Goal: Task Accomplishment & Management: Use online tool/utility

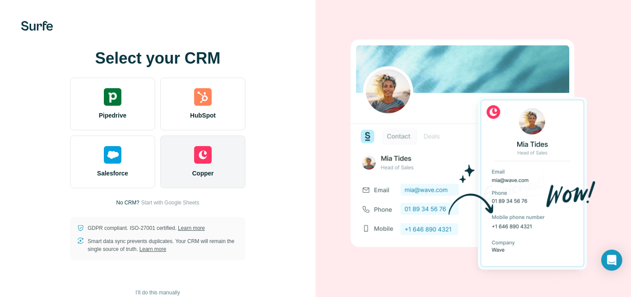
click at [190, 131] on div "Pipedrive HubSpot Salesforce Copper" at bounding box center [157, 133] width 175 height 110
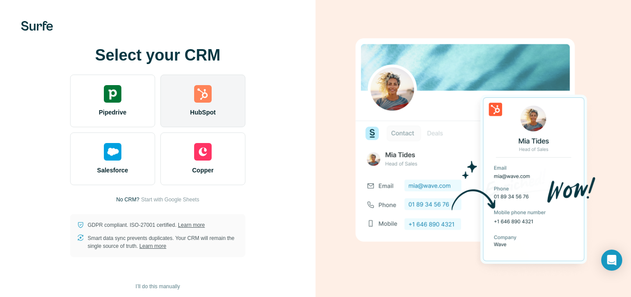
click at [198, 107] on div "HubSpot" at bounding box center [202, 100] width 85 height 53
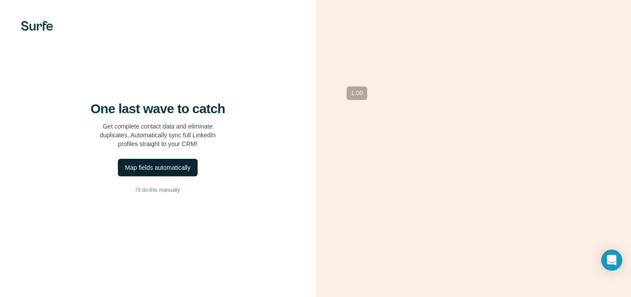
click at [164, 172] on div "Map fields automatically" at bounding box center [157, 167] width 65 height 9
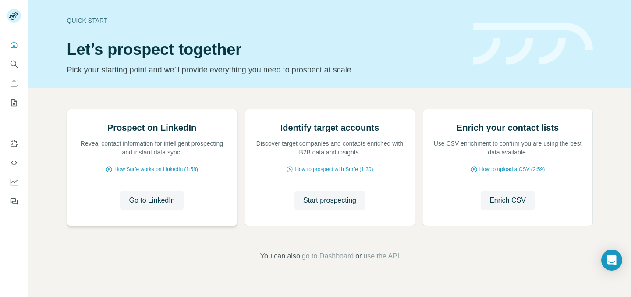
scroll to position [80, 0]
click at [160, 205] on span "Go to LinkedIn" at bounding box center [152, 200] width 46 height 11
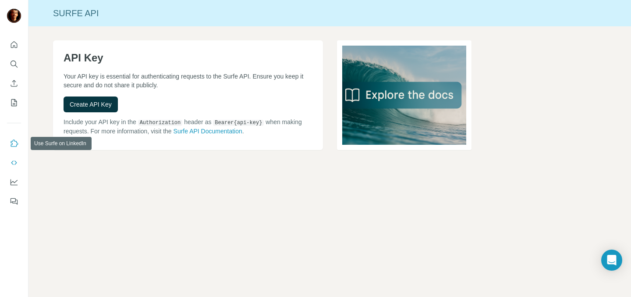
click at [17, 145] on icon "Use Surfe on LinkedIn" at bounding box center [14, 143] width 9 height 9
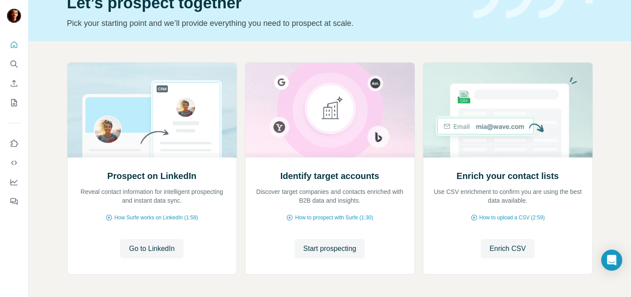
scroll to position [57, 0]
